Goal: Task Accomplishment & Management: Use online tool/utility

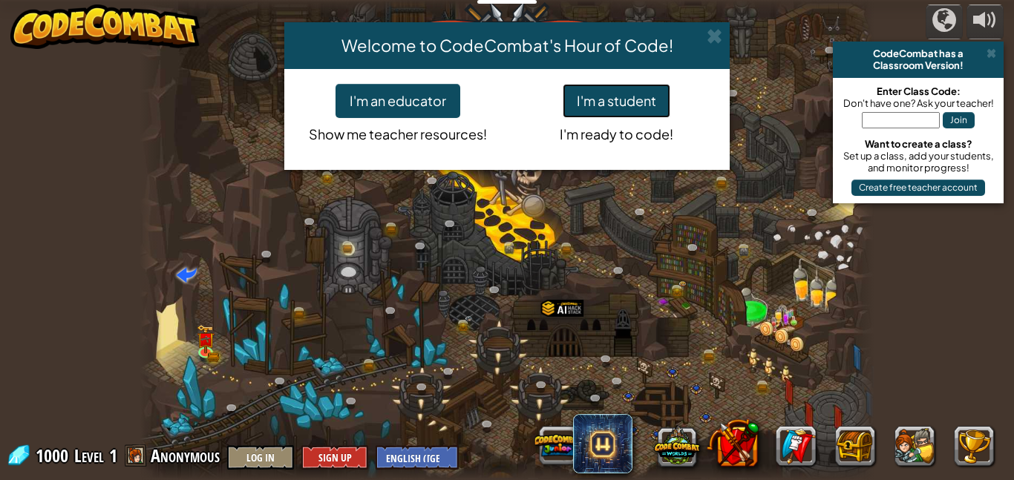
click at [627, 97] on button "I'm a student" at bounding box center [617, 101] width 108 height 34
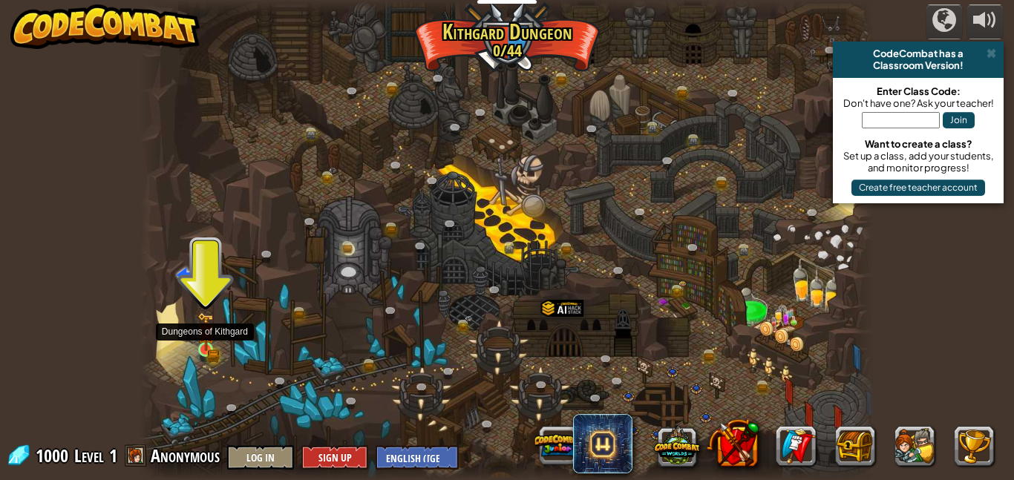
click at [207, 344] on img at bounding box center [205, 332] width 17 height 39
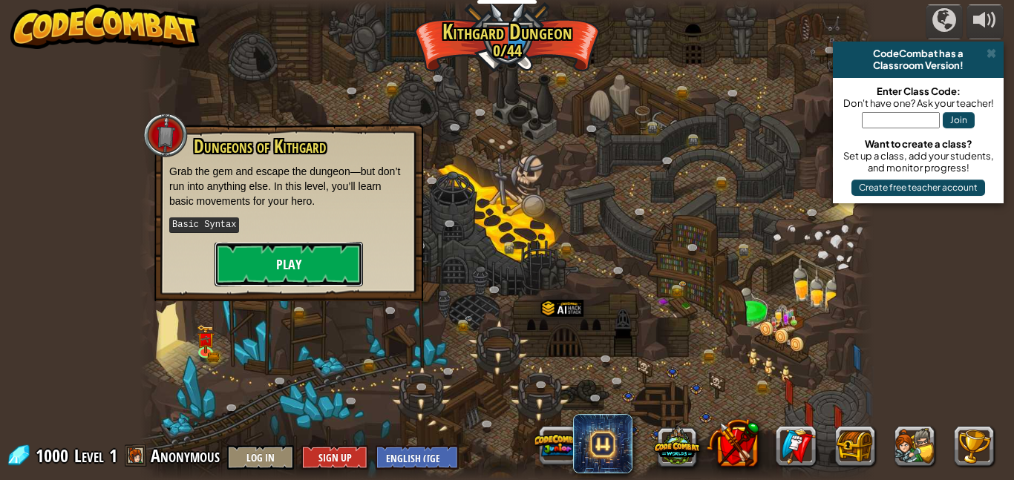
click at [336, 261] on button "Play" at bounding box center [289, 264] width 148 height 45
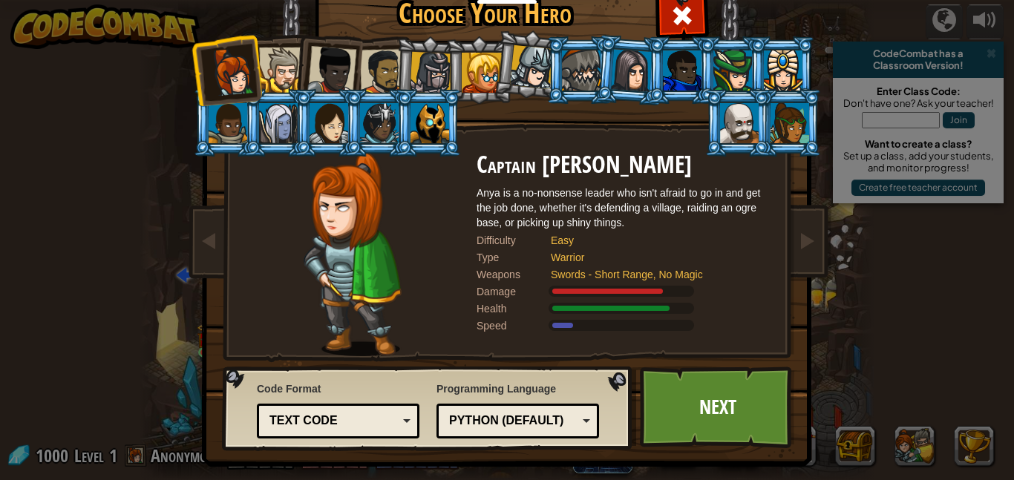
click at [291, 73] on div at bounding box center [281, 70] width 45 height 45
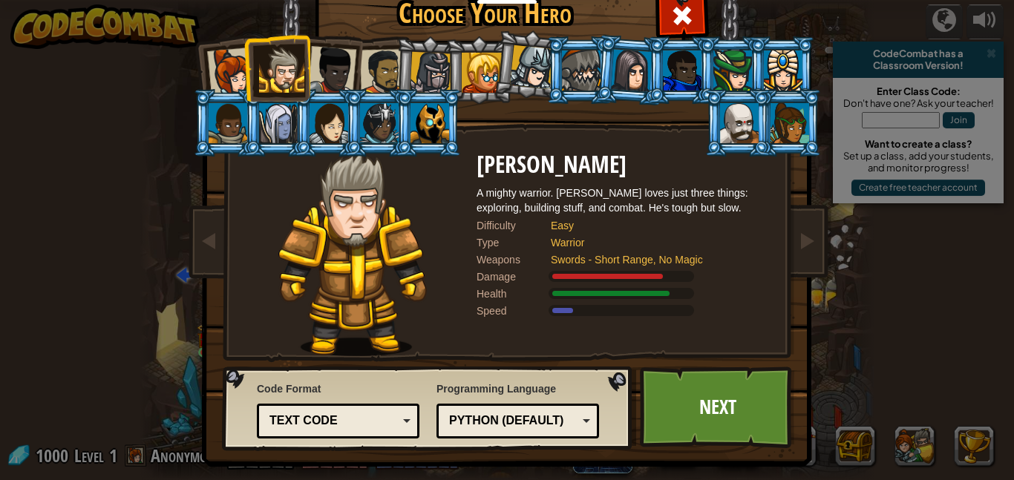
click at [343, 76] on div at bounding box center [331, 70] width 49 height 49
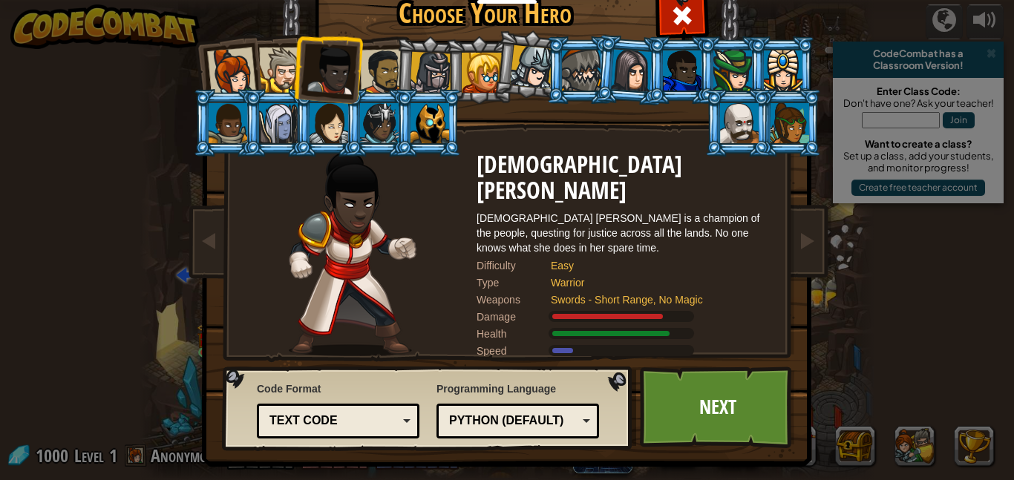
click at [395, 85] on li at bounding box center [428, 70] width 71 height 71
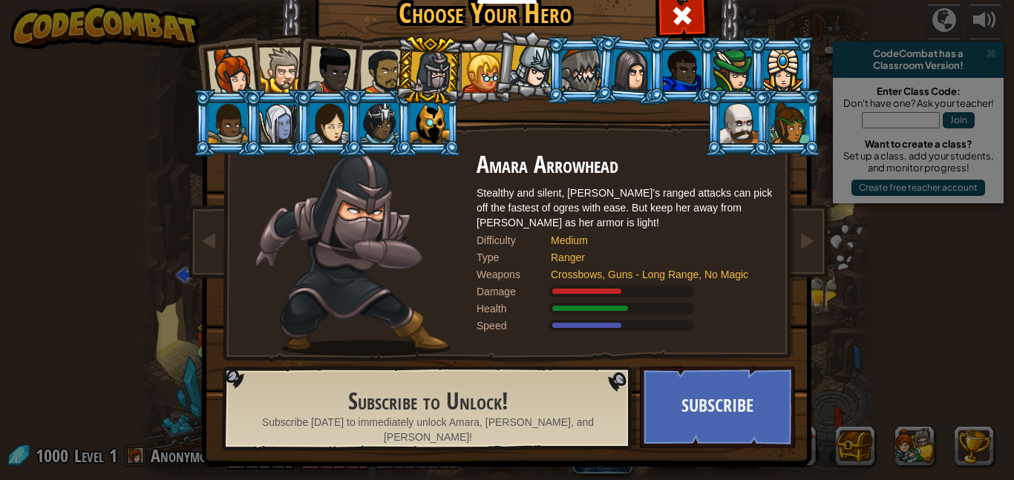
click at [484, 81] on div at bounding box center [482, 73] width 40 height 40
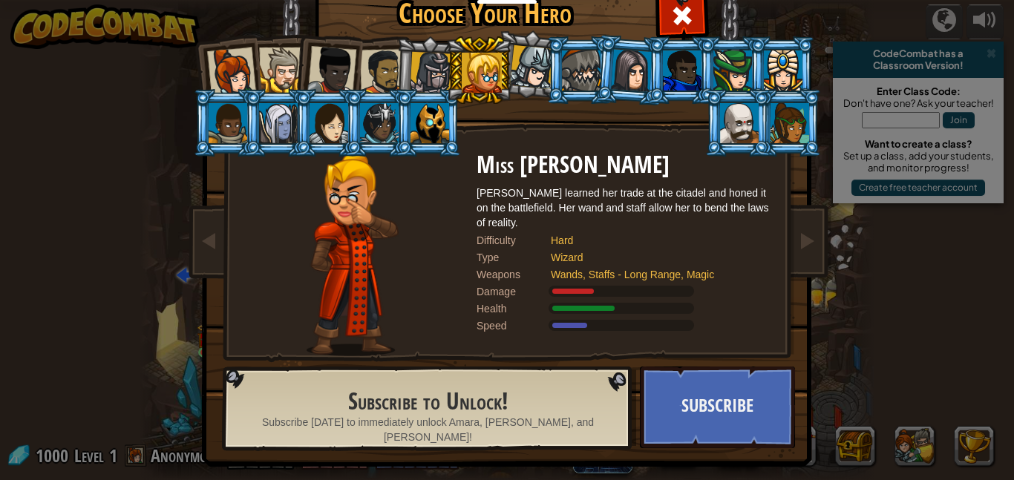
click at [520, 78] on div at bounding box center [532, 67] width 44 height 44
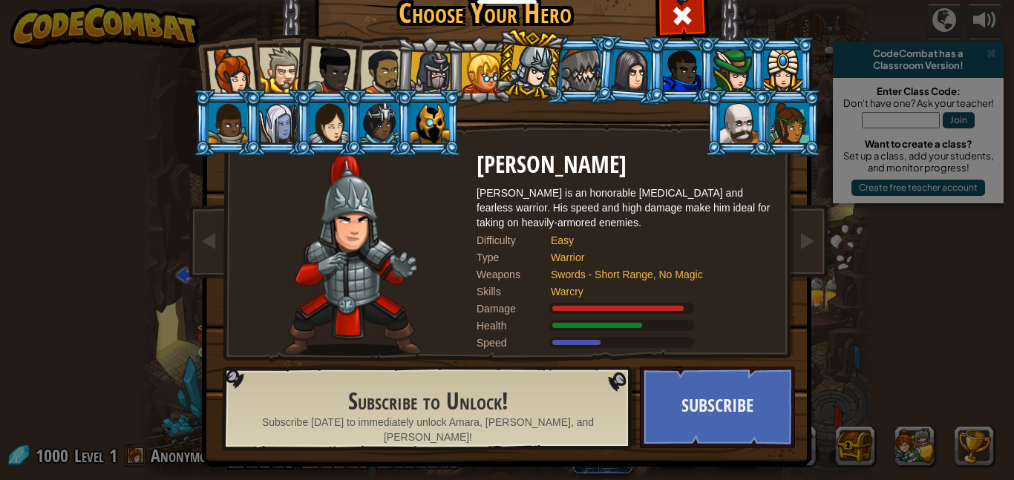
click at [569, 79] on div at bounding box center [581, 70] width 39 height 40
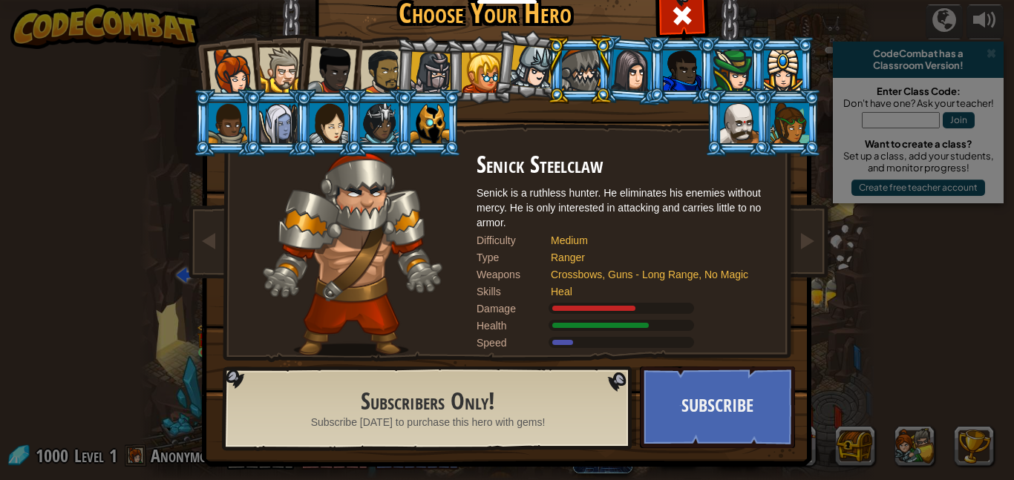
click at [434, 72] on div at bounding box center [431, 73] width 42 height 42
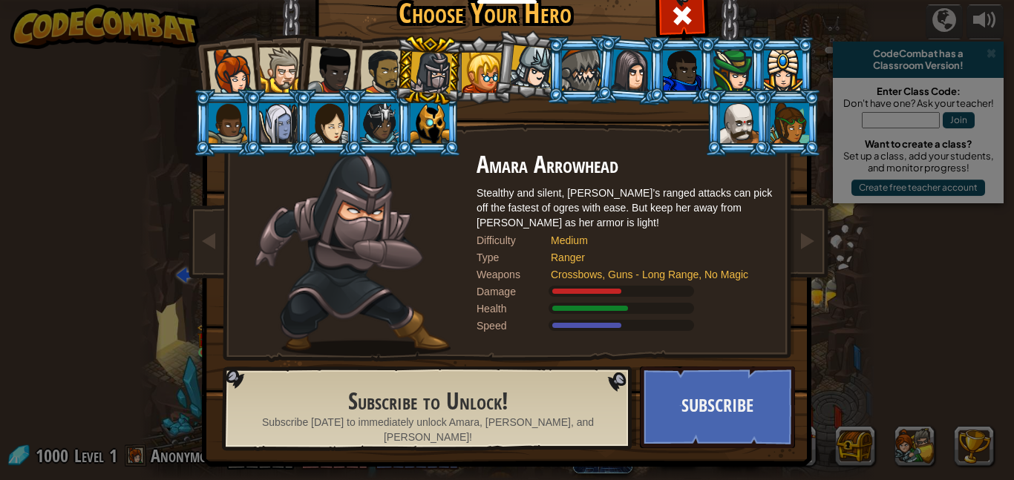
click at [378, 70] on div at bounding box center [383, 72] width 46 height 46
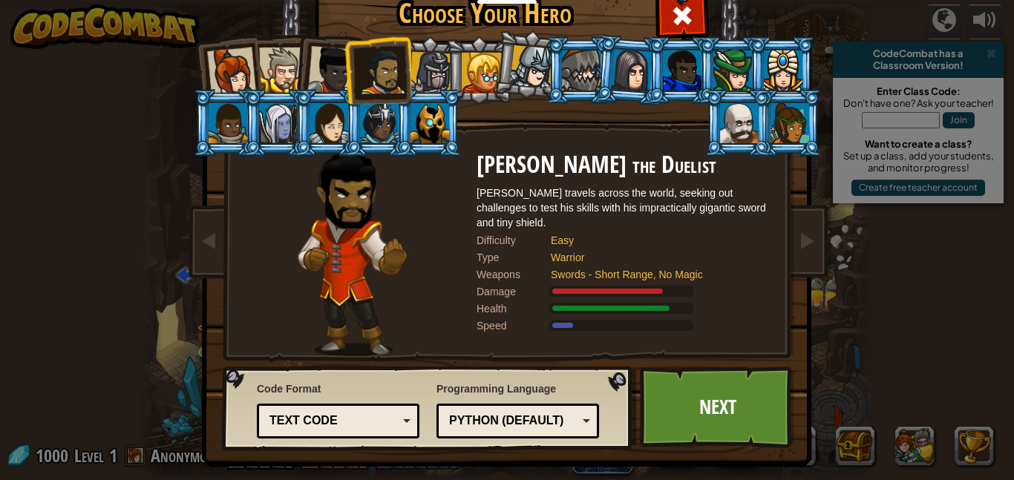
click at [332, 72] on div at bounding box center [331, 70] width 49 height 49
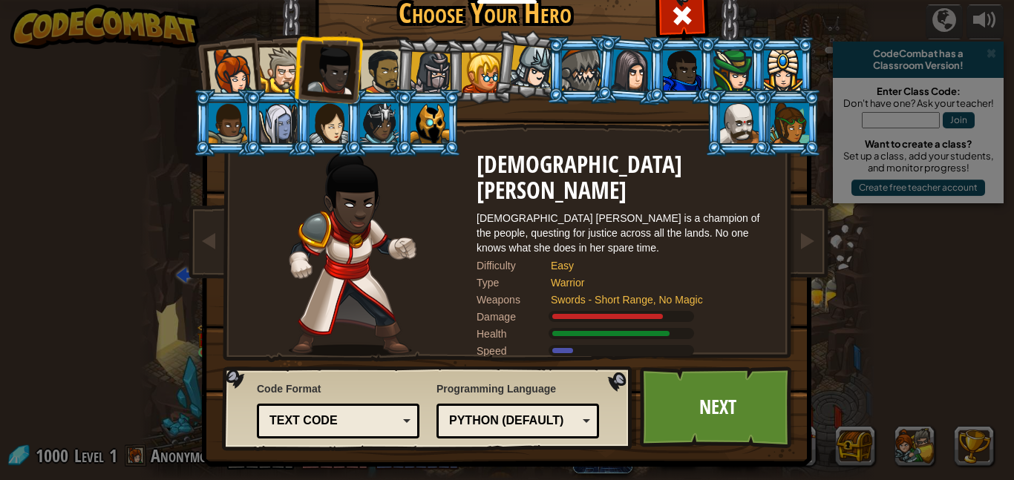
click at [282, 78] on div at bounding box center [281, 70] width 45 height 45
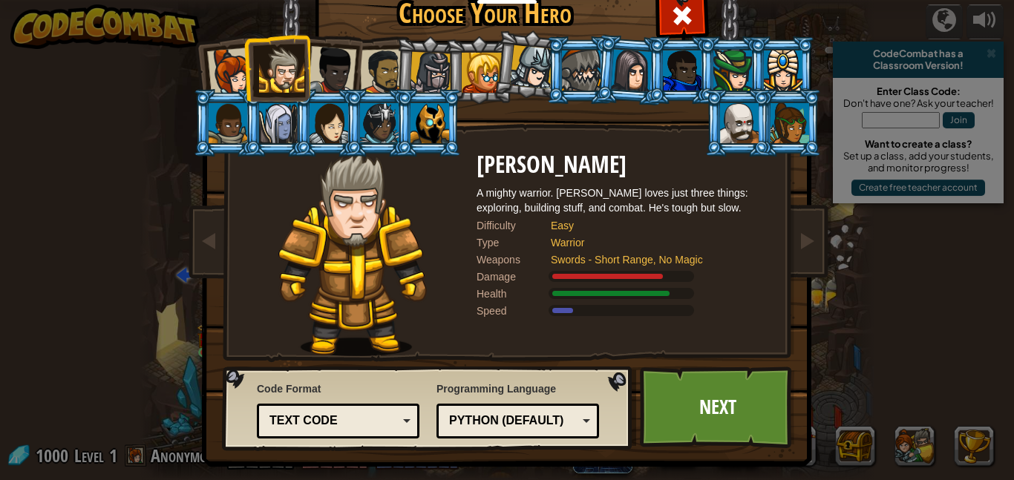
click at [231, 73] on div at bounding box center [231, 72] width 49 height 49
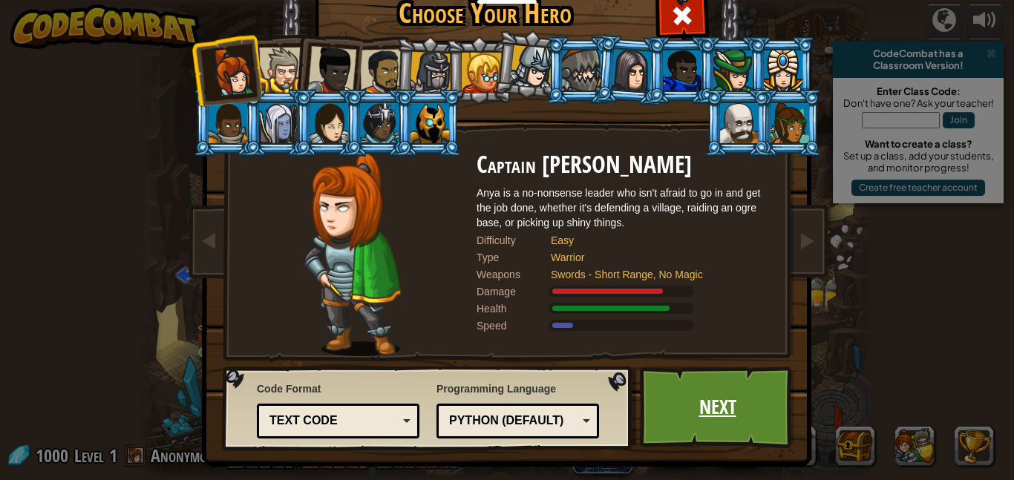
click at [750, 410] on link "Next" at bounding box center [717, 408] width 155 height 82
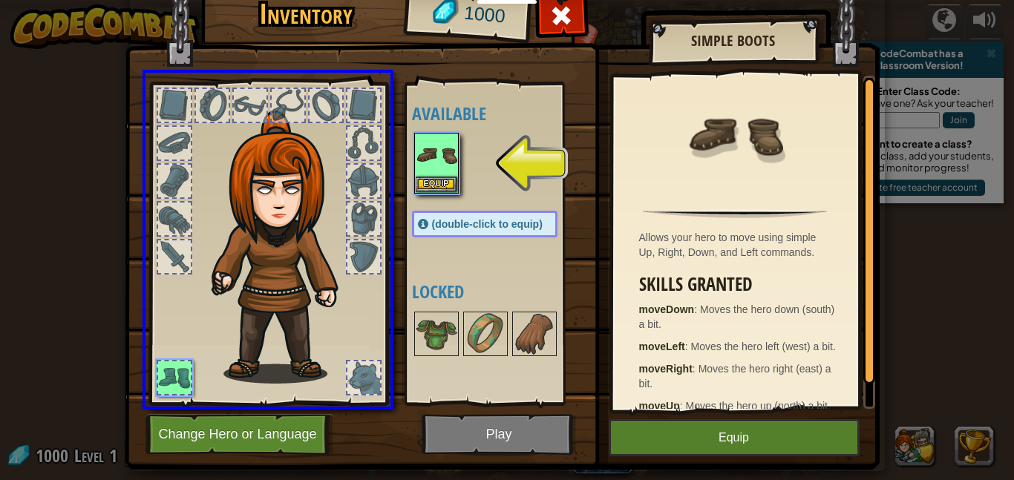
drag, startPoint x: 432, startPoint y: 153, endPoint x: 348, endPoint y: 232, distance: 115.5
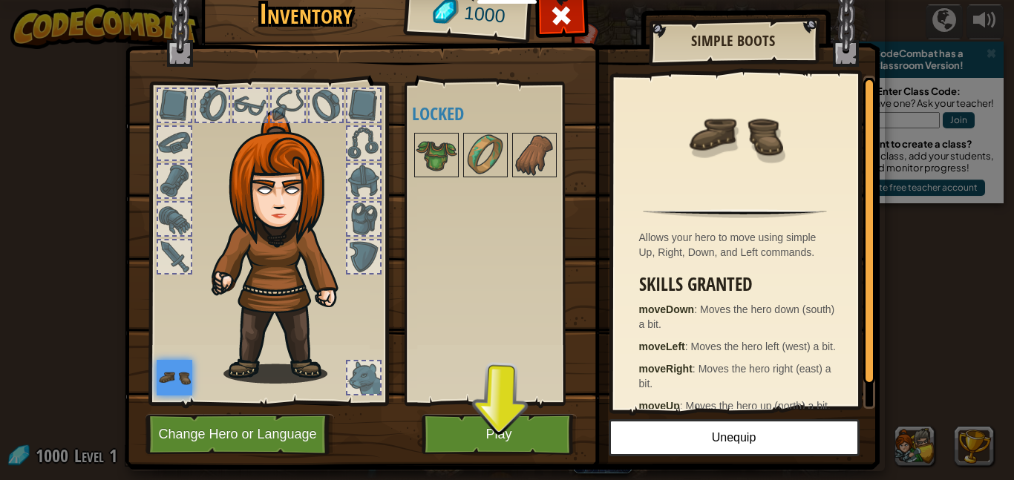
drag, startPoint x: 442, startPoint y: 164, endPoint x: 457, endPoint y: 342, distance: 178.8
click at [457, 342] on div "Available Equip (double-click to equip) Locked" at bounding box center [499, 244] width 175 height 310
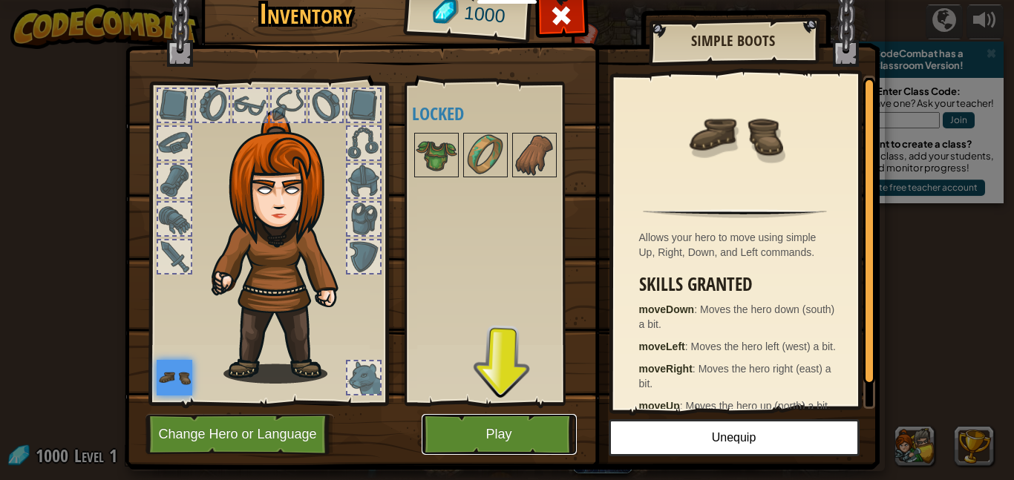
click at [451, 428] on button "Play" at bounding box center [499, 434] width 155 height 41
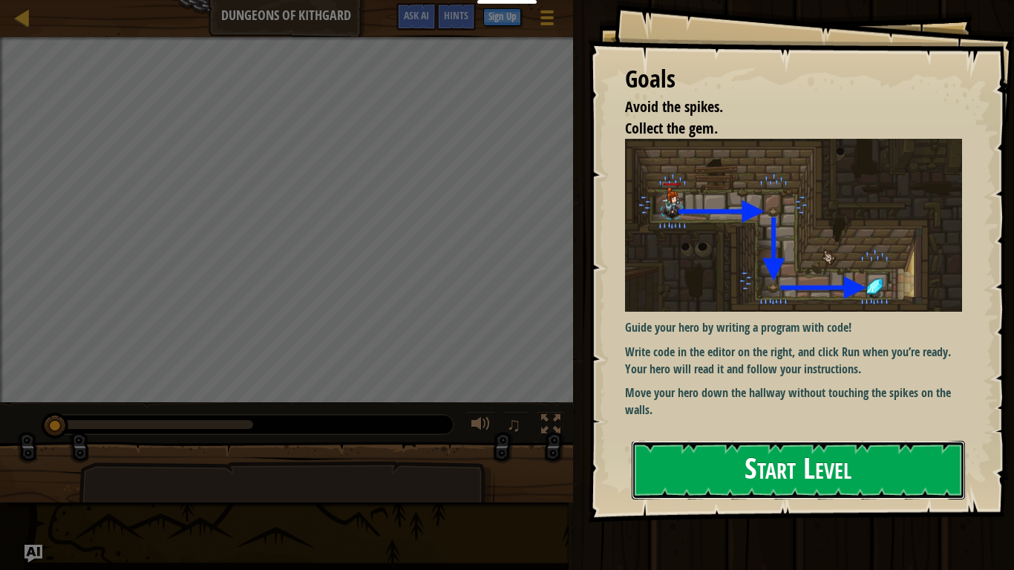
click at [765, 480] on button "Start Level" at bounding box center [798, 470] width 333 height 59
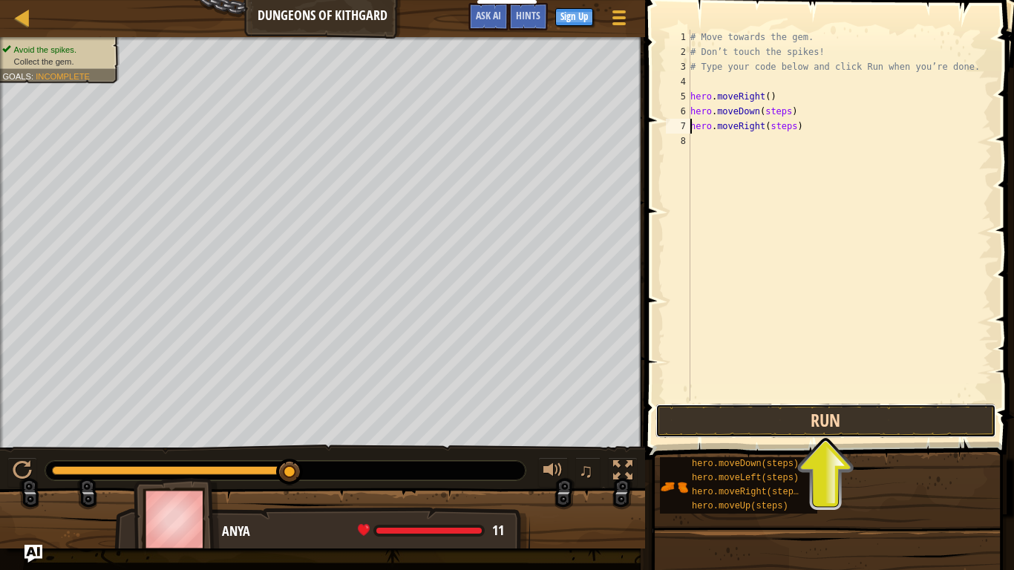
click at [768, 413] on button "Run" at bounding box center [826, 421] width 341 height 34
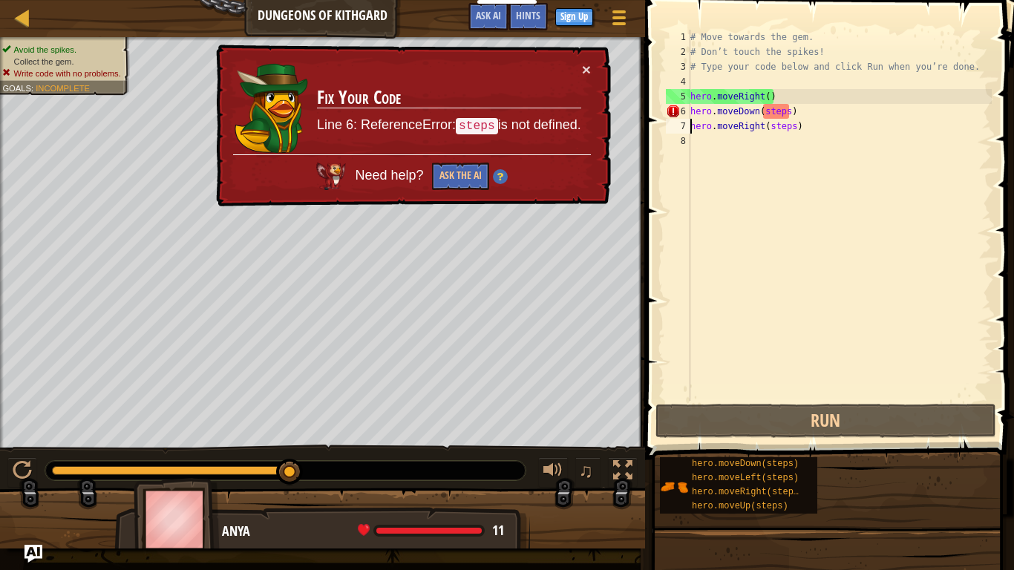
click at [780, 114] on div "# Move towards the gem. # Don’t touch the spikes! # Type your code below and cl…" at bounding box center [839, 230] width 304 height 401
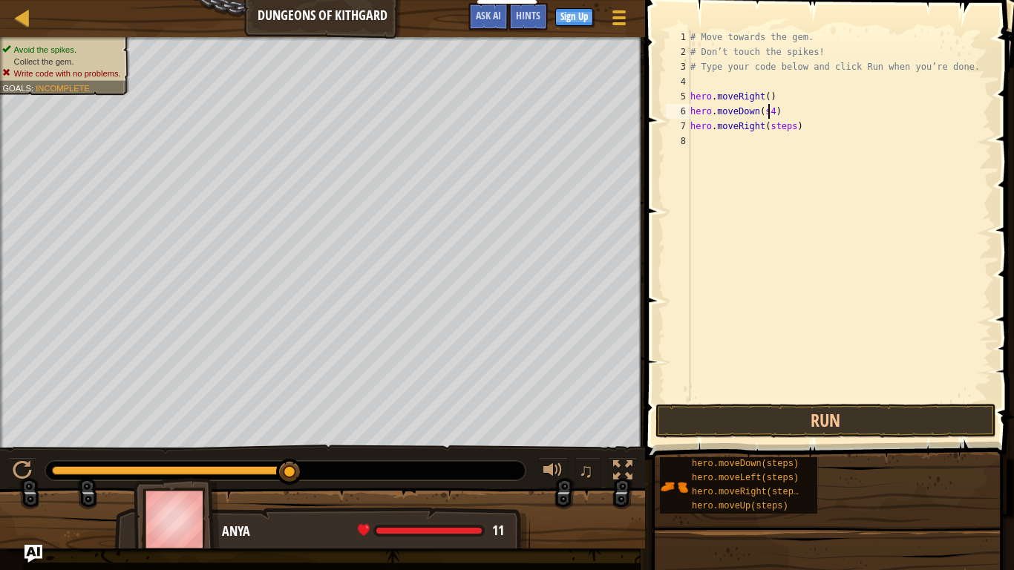
scroll to position [7, 11]
click at [791, 129] on div "# Move towards the gem. # Don’t touch the spikes! # Type your code below and cl…" at bounding box center [839, 230] width 304 height 401
click at [707, 413] on button "Run" at bounding box center [826, 421] width 341 height 34
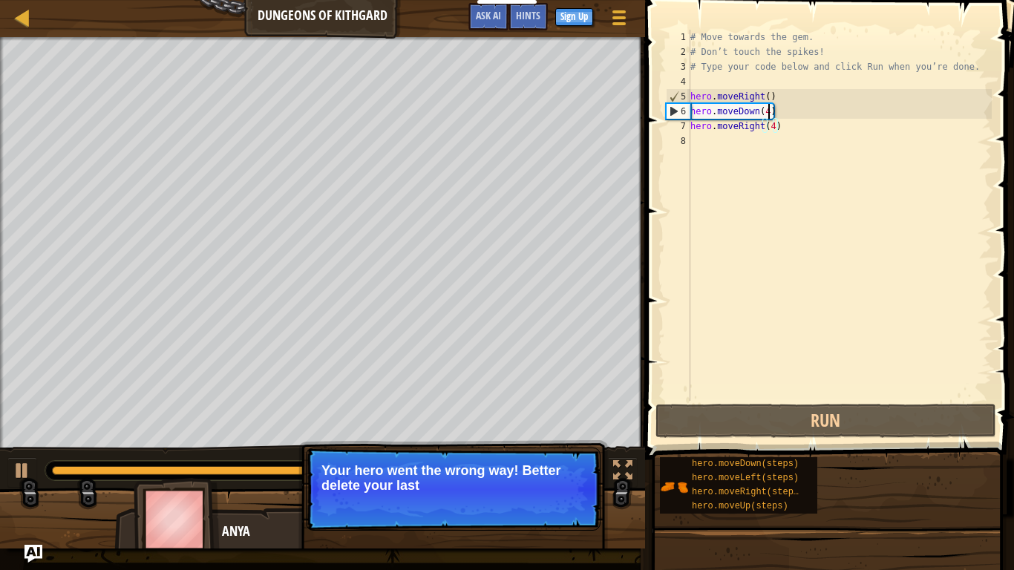
click at [768, 109] on div "# Move towards the gem. # Don’t touch the spikes! # Type your code below and cl…" at bounding box center [839, 230] width 304 height 401
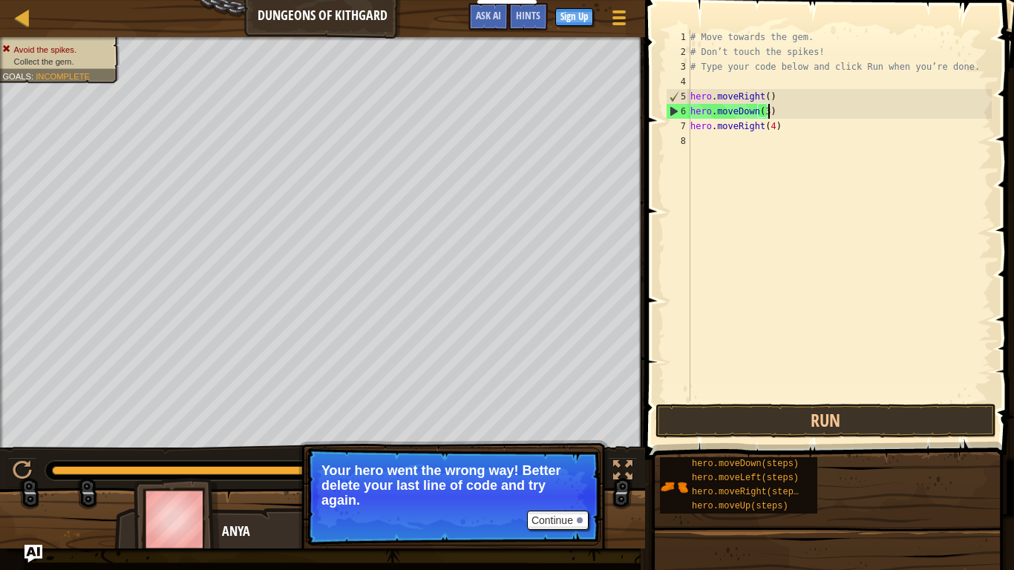
scroll to position [7, 11]
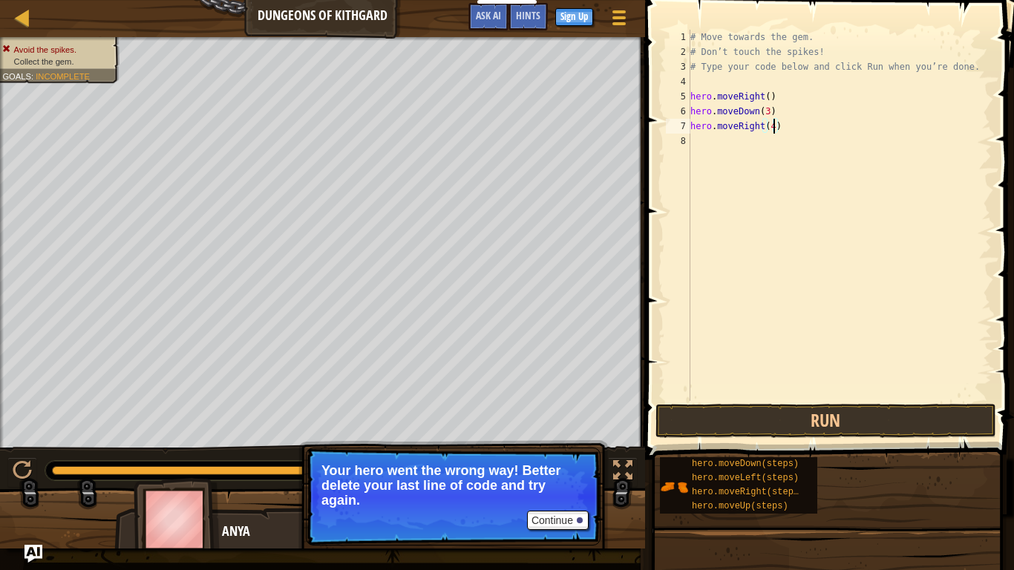
click at [772, 130] on div "# Move towards the gem. # Don’t touch the spikes! # Type your code below and cl…" at bounding box center [839, 230] width 304 height 401
click at [664, 420] on button "Run" at bounding box center [826, 421] width 341 height 34
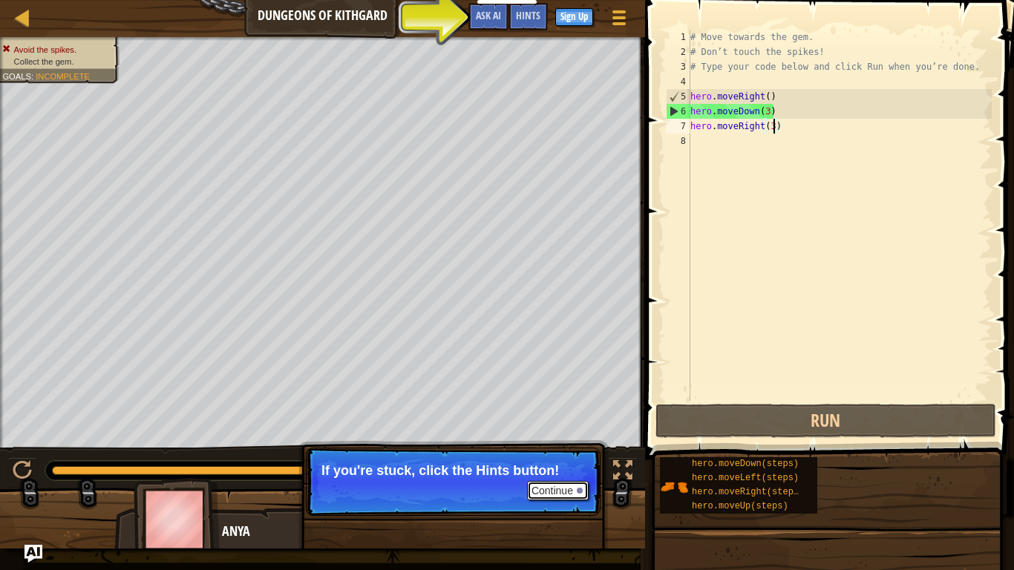
click at [568, 480] on button "Continue" at bounding box center [558, 490] width 62 height 19
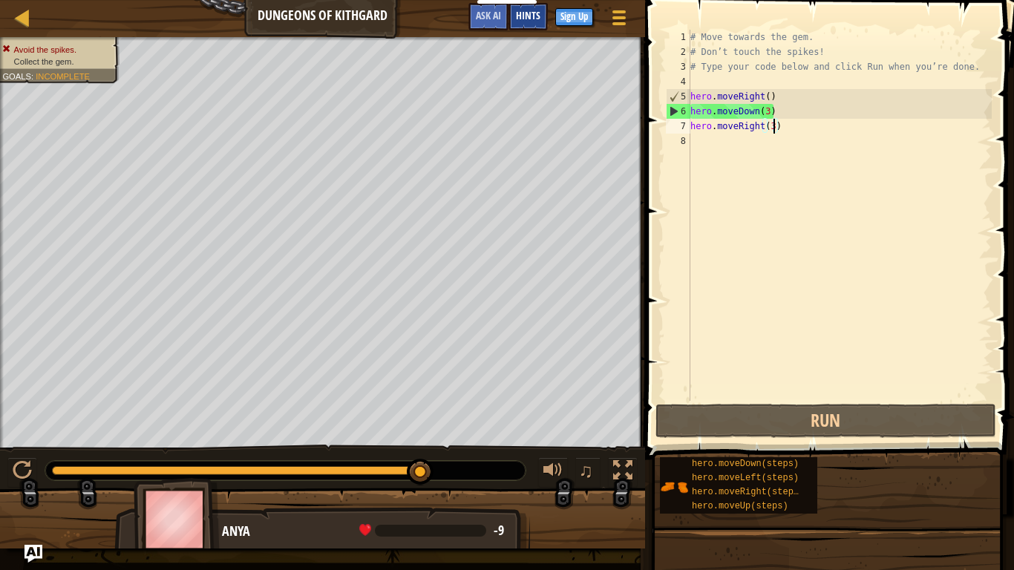
click at [532, 13] on span "Hints" at bounding box center [528, 15] width 24 height 14
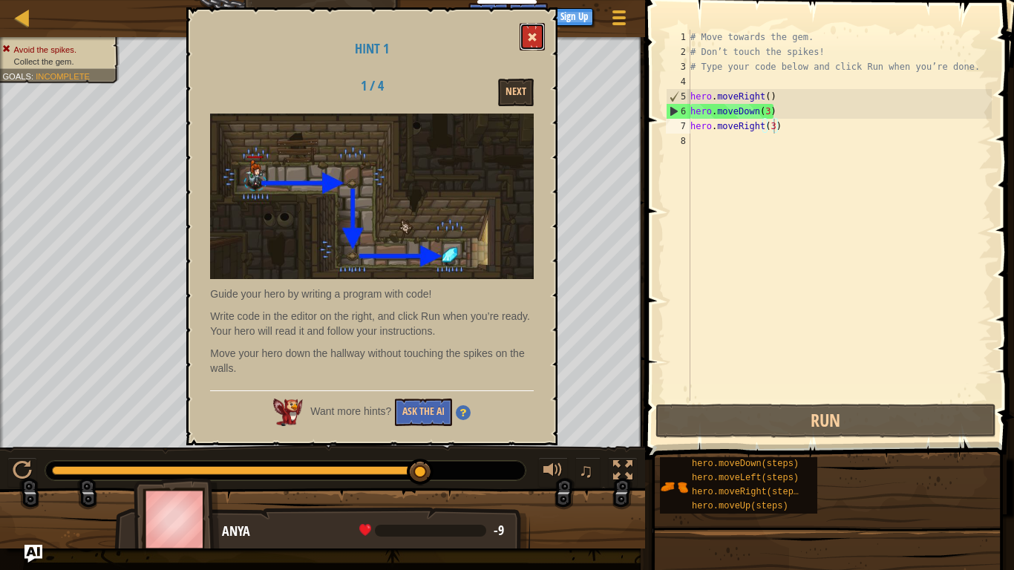
click at [534, 24] on button at bounding box center [532, 36] width 25 height 27
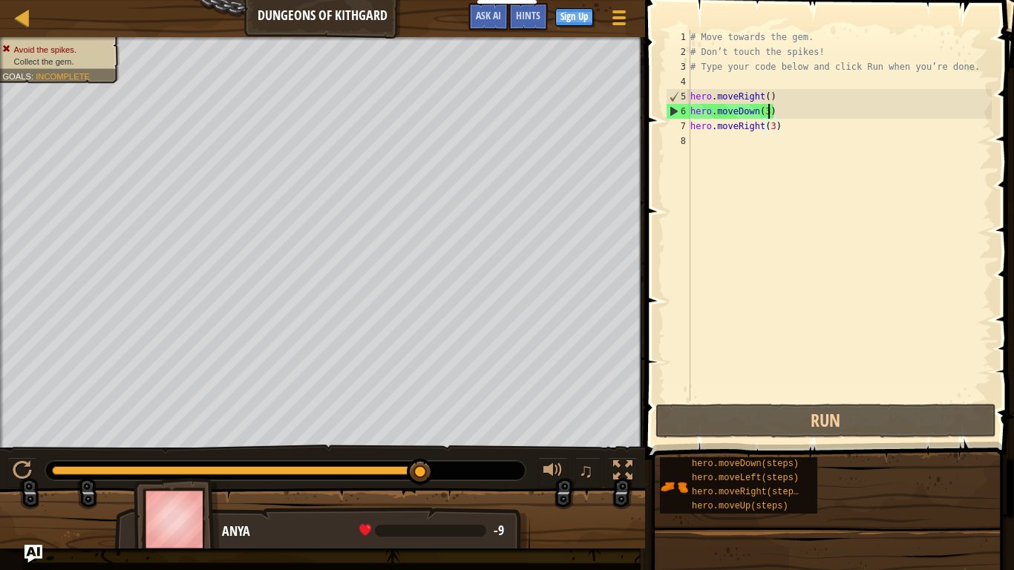
click at [768, 115] on div "# Move towards the gem. # Don’t touch the spikes! # Type your code below and cl…" at bounding box center [839, 230] width 304 height 401
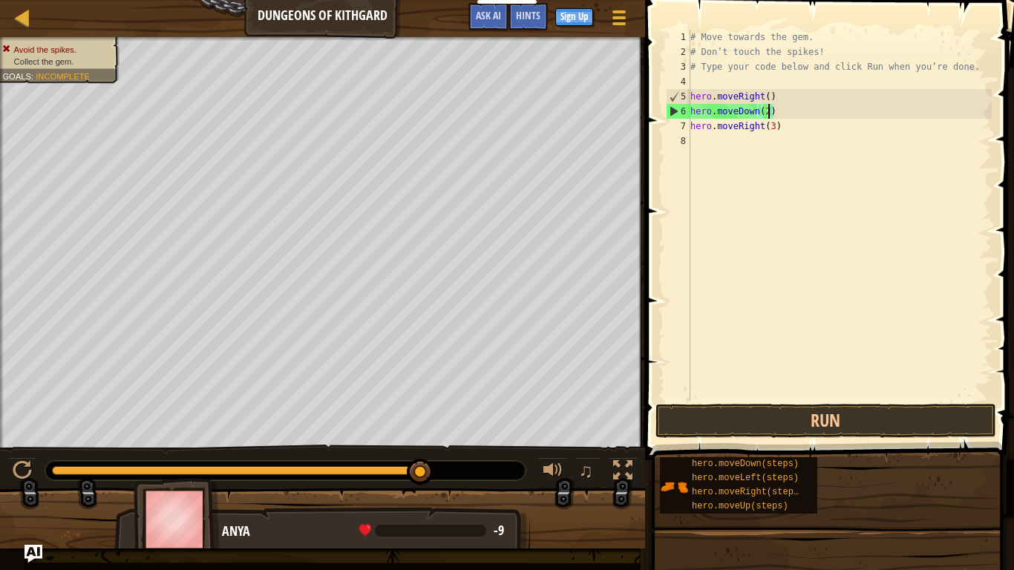
scroll to position [7, 11]
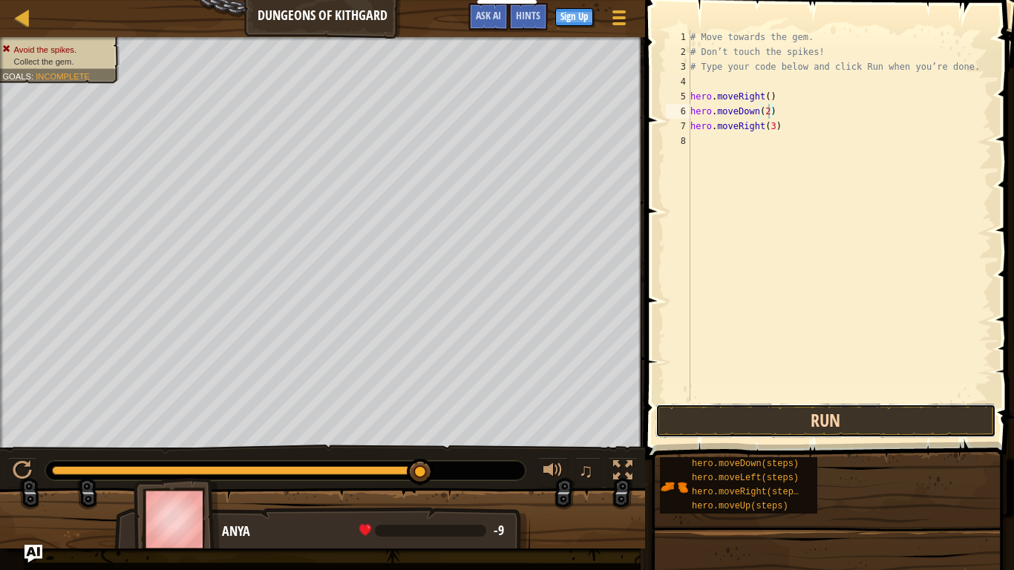
click at [817, 415] on button "Run" at bounding box center [826, 421] width 341 height 34
type textarea "hero.moveRight(1)"
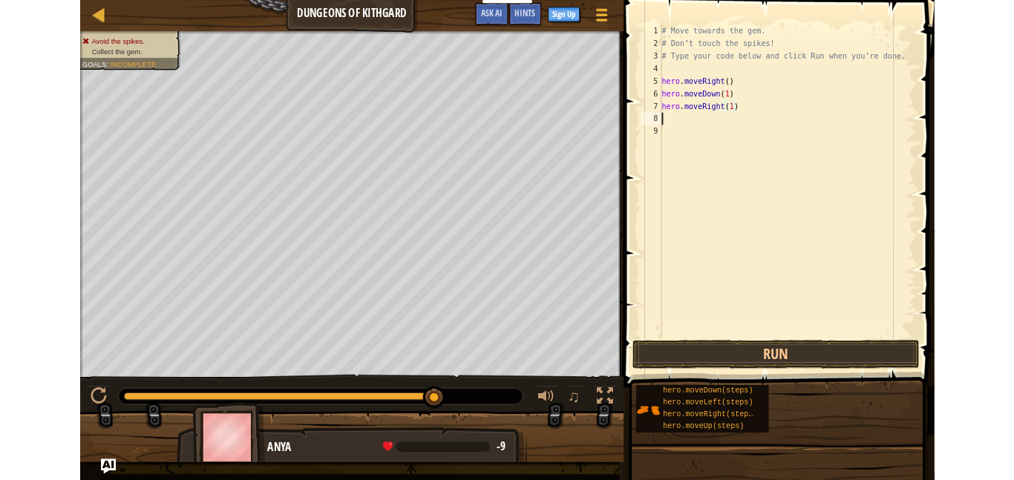
scroll to position [7, 0]
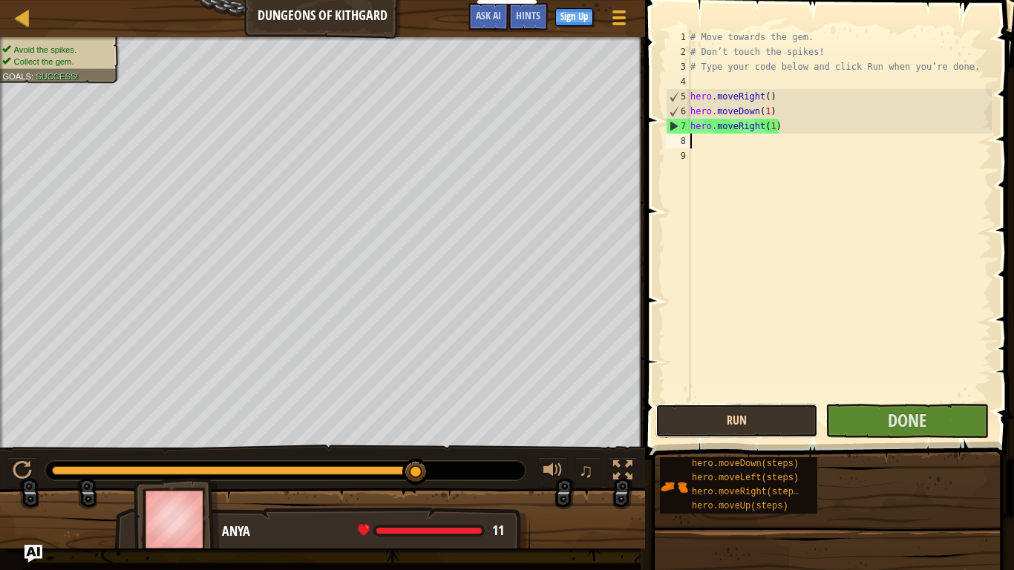
click at [802, 419] on button "Run" at bounding box center [737, 421] width 163 height 34
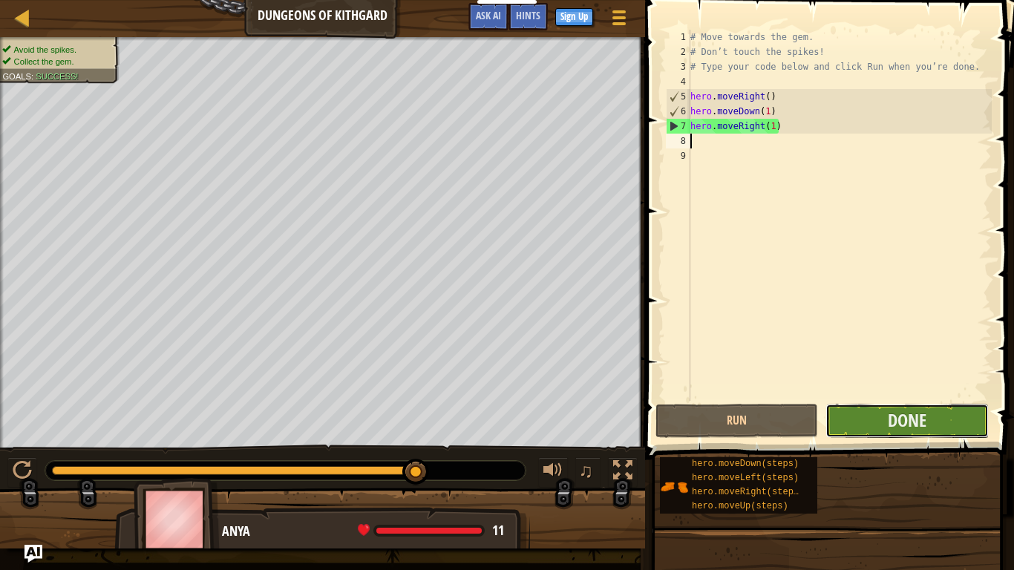
click at [880, 413] on button "Done" at bounding box center [907, 421] width 163 height 34
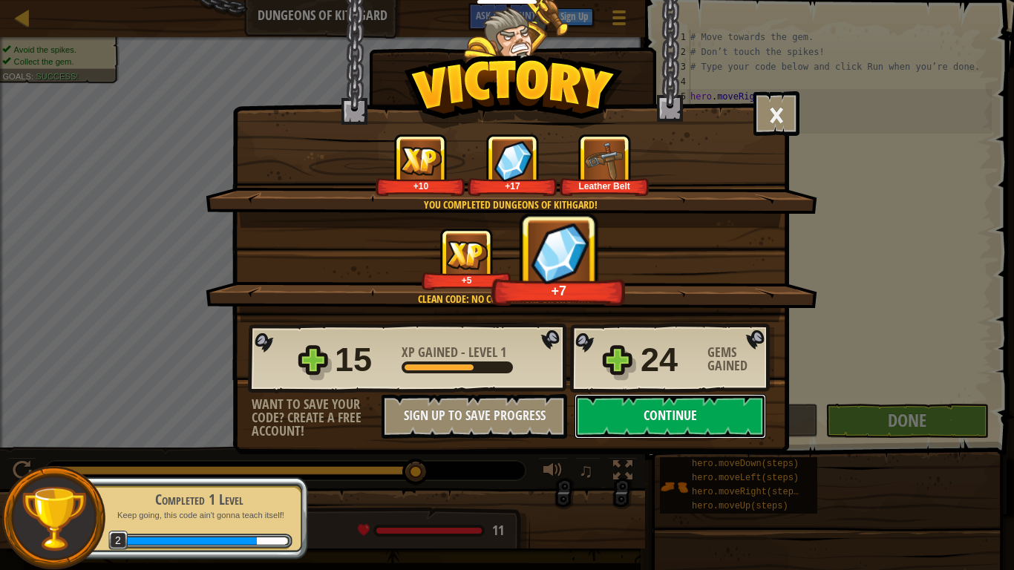
click at [705, 409] on button "Continue" at bounding box center [671, 416] width 192 height 45
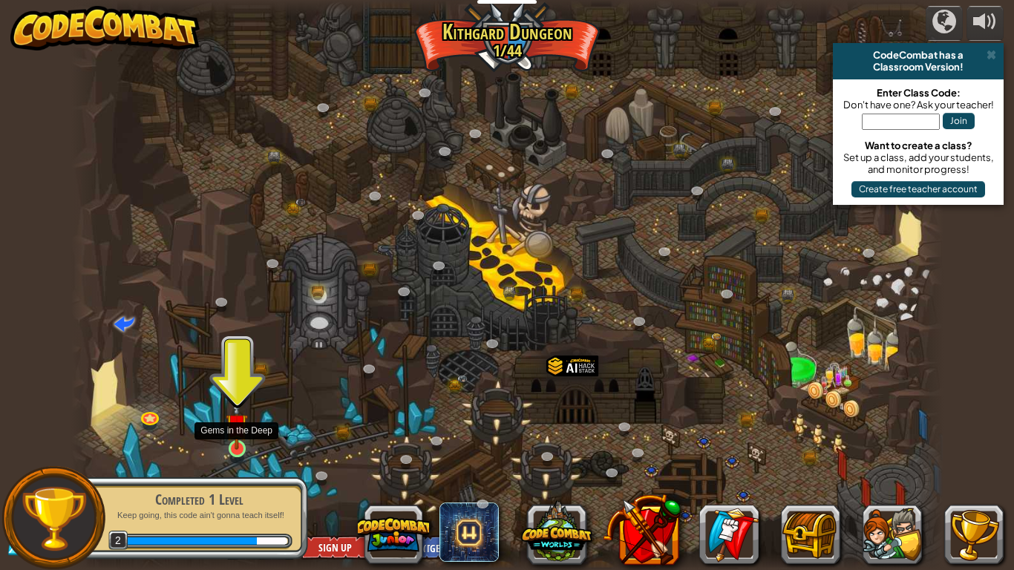
click at [230, 437] on img at bounding box center [237, 424] width 22 height 50
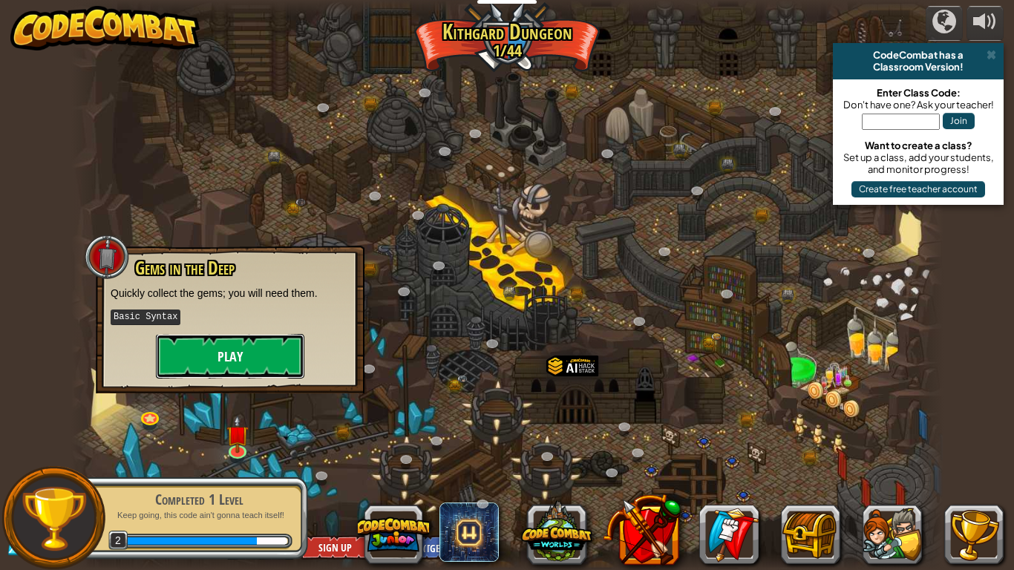
click at [239, 344] on button "Play" at bounding box center [230, 356] width 148 height 45
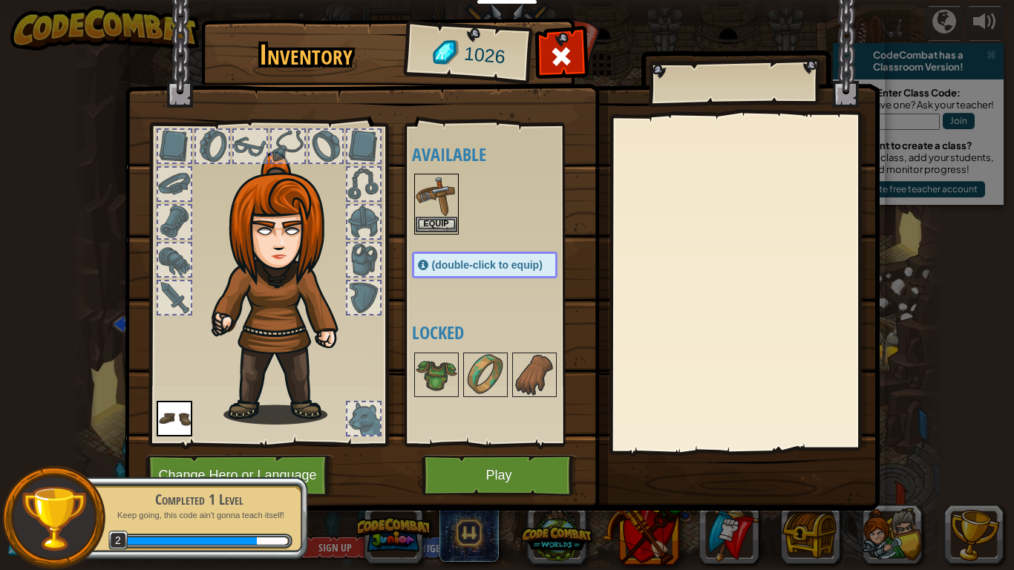
click at [453, 206] on img at bounding box center [437, 196] width 42 height 42
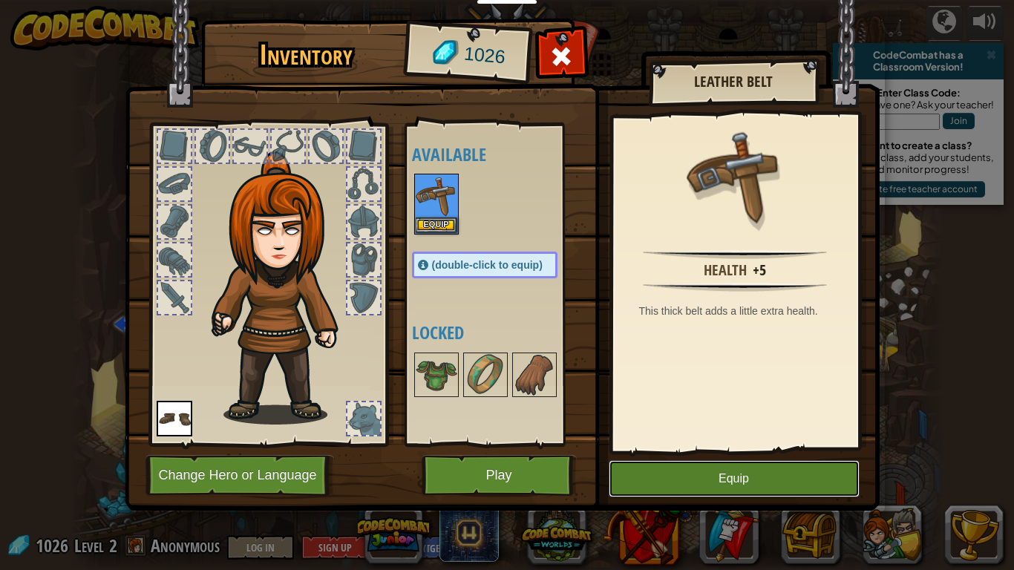
click at [692, 480] on button "Equip" at bounding box center [734, 478] width 251 height 37
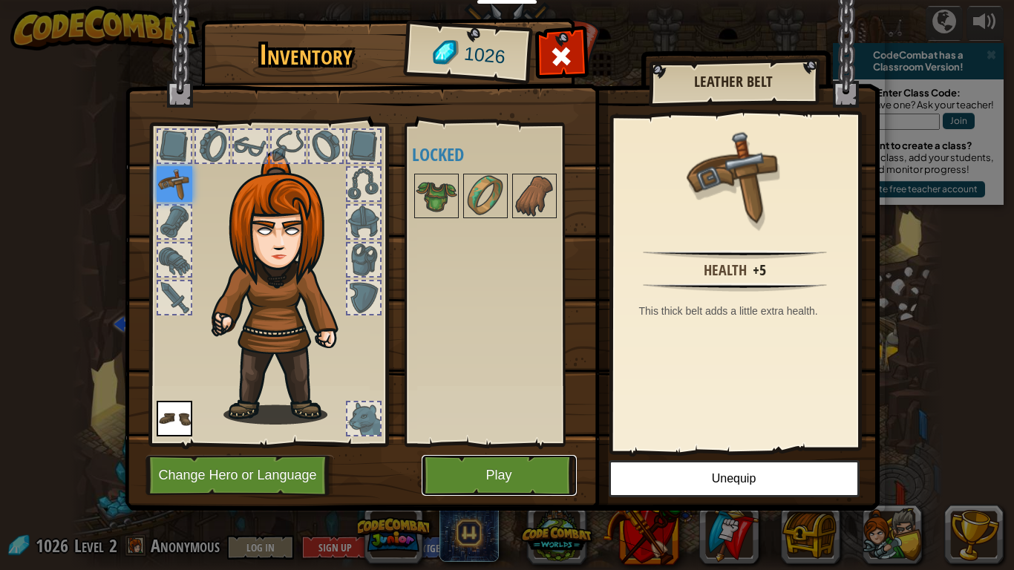
click at [463, 472] on button "Play" at bounding box center [499, 475] width 155 height 41
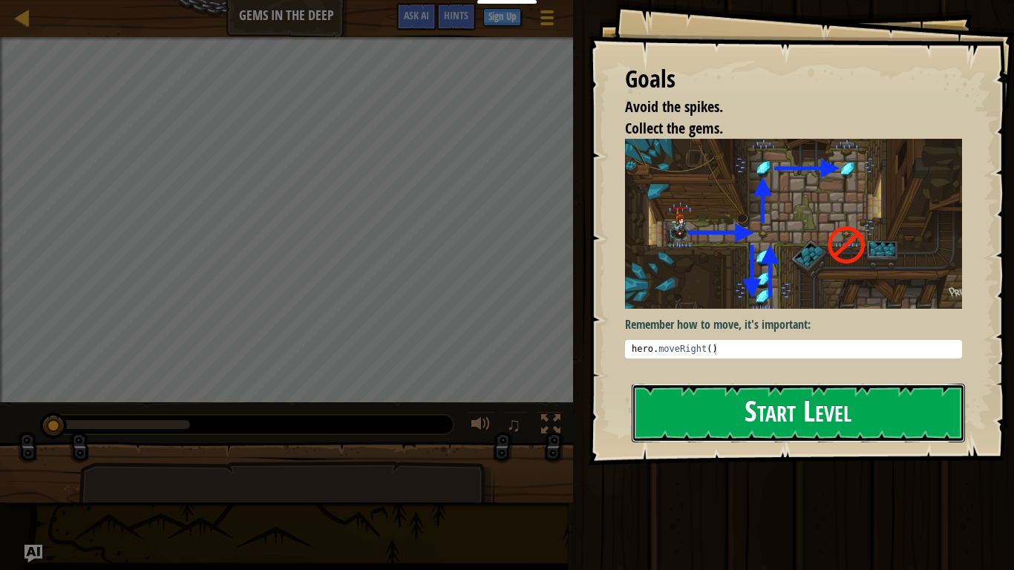
click at [701, 416] on button "Start Level" at bounding box center [798, 413] width 333 height 59
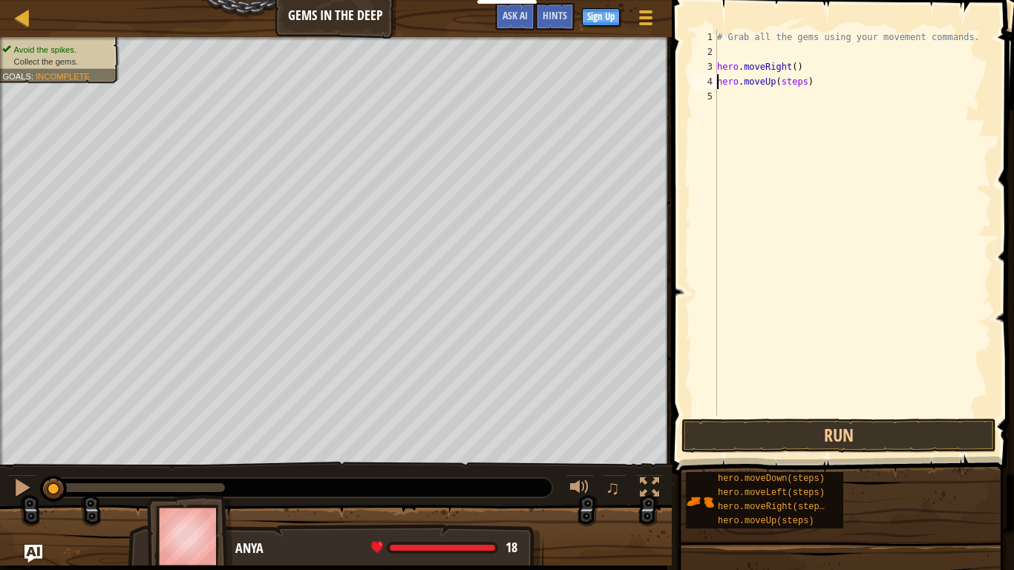
click at [793, 80] on div "# Grab all the gems using your movement commands. hero . moveRight ( ) hero . m…" at bounding box center [853, 238] width 278 height 416
drag, startPoint x: 822, startPoint y: 101, endPoint x: 794, endPoint y: 101, distance: 27.5
click at [794, 101] on div "# Grab all the gems using your movement commands. hero . moveRight ( ) hero . m…" at bounding box center [853, 238] width 278 height 416
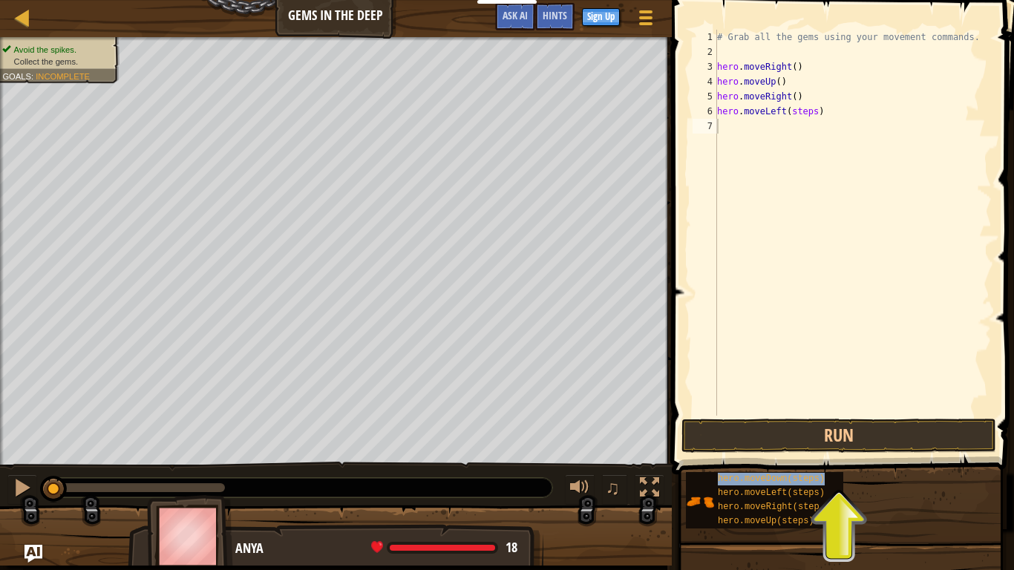
type textarea "hero.moveDown(steps)"
